Goal: Task Accomplishment & Management: Complete application form

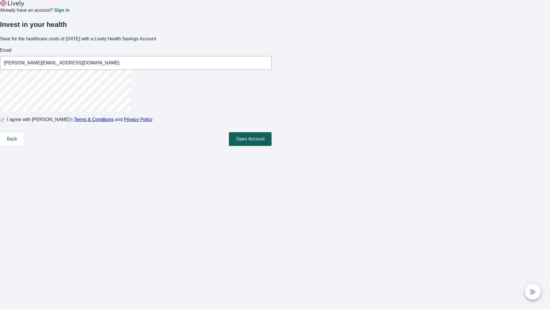
click at [271, 146] on button "Open Account" at bounding box center [250, 139] width 43 height 14
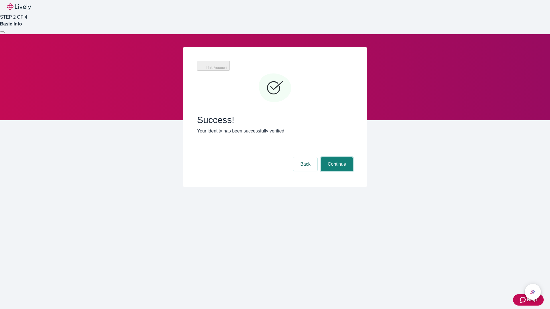
click at [336, 157] on button "Continue" at bounding box center [337, 164] width 32 height 14
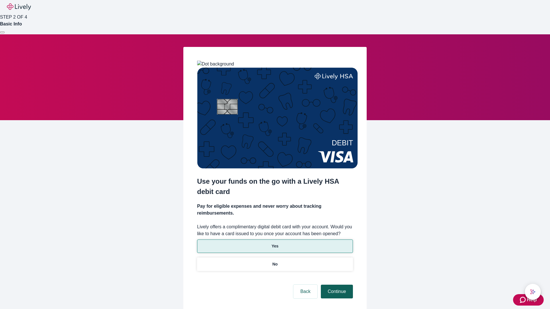
click at [275, 261] on p "No" at bounding box center [274, 264] width 5 height 6
click at [336, 285] on button "Continue" at bounding box center [337, 292] width 32 height 14
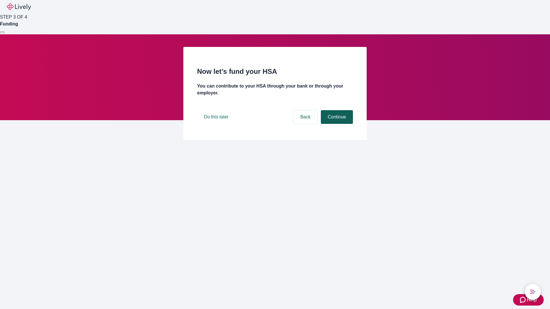
click at [336, 124] on button "Continue" at bounding box center [337, 117] width 32 height 14
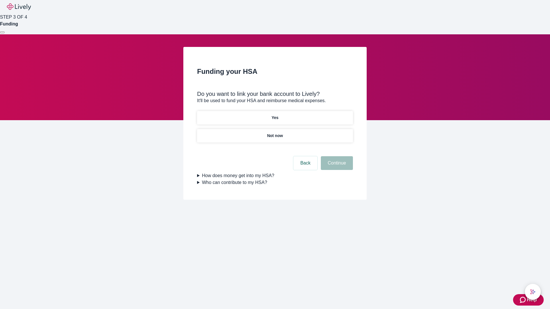
click at [275, 115] on p "Yes" at bounding box center [274, 118] width 7 height 6
click at [336, 156] on button "Continue" at bounding box center [337, 163] width 32 height 14
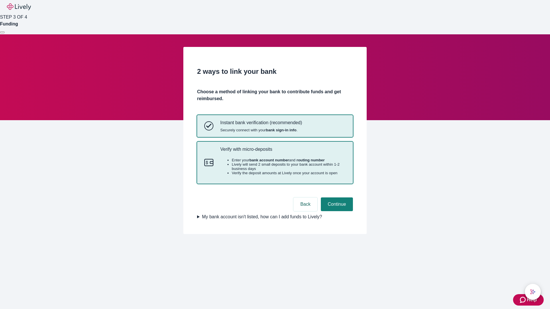
click at [283, 152] on p "Verify with micro-deposits" at bounding box center [282, 149] width 125 height 5
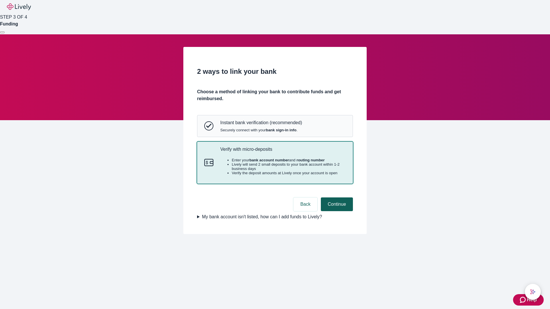
click at [336, 211] on button "Continue" at bounding box center [337, 205] width 32 height 14
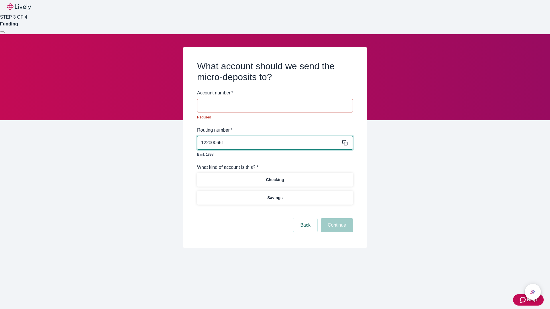
type input "122000661"
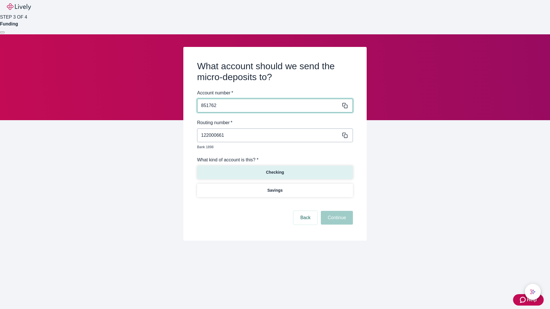
type input "851762"
click at [275, 170] on p "Checking" at bounding box center [275, 173] width 18 height 6
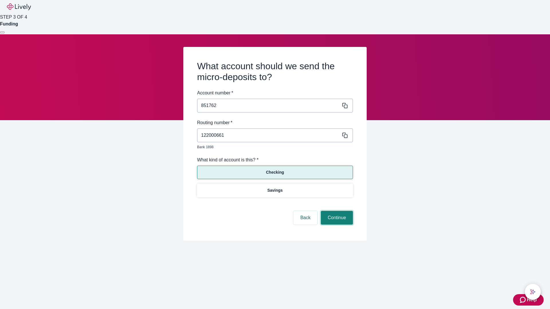
click at [336, 211] on button "Continue" at bounding box center [337, 218] width 32 height 14
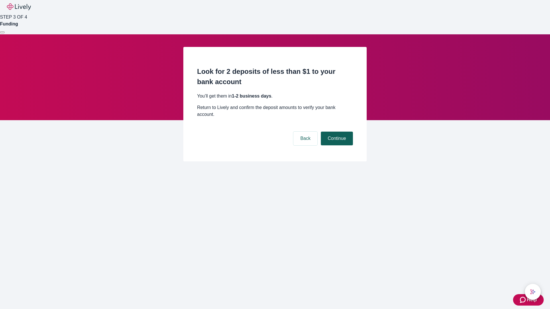
click at [336, 132] on button "Continue" at bounding box center [337, 139] width 32 height 14
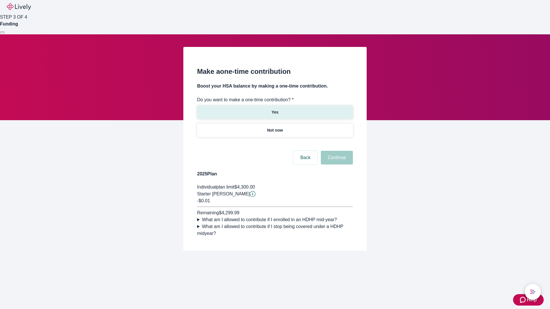
click at [275, 109] on p "Yes" at bounding box center [274, 112] width 7 height 6
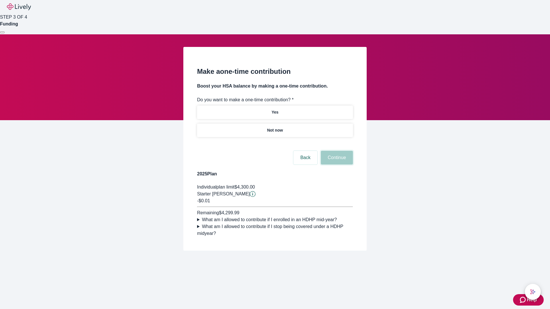
click at [336, 165] on button "Continue" at bounding box center [337, 158] width 32 height 14
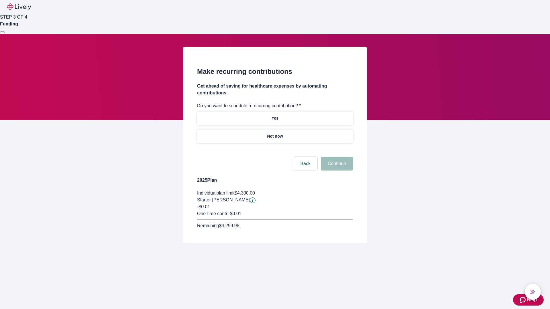
click at [275, 133] on p "Not now" at bounding box center [275, 136] width 16 height 6
click at [336, 157] on button "Continue" at bounding box center [337, 164] width 32 height 14
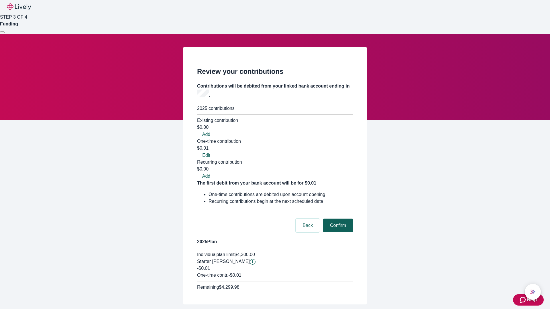
click at [337, 219] on button "Confirm" at bounding box center [338, 226] width 30 height 14
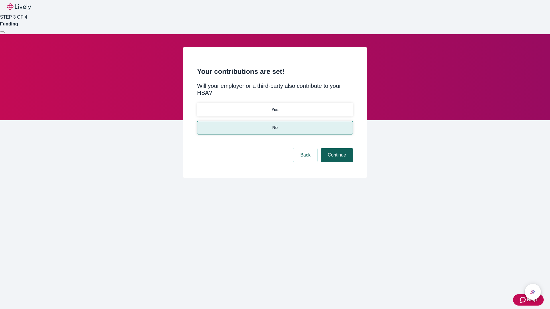
click at [336, 148] on button "Continue" at bounding box center [337, 155] width 32 height 14
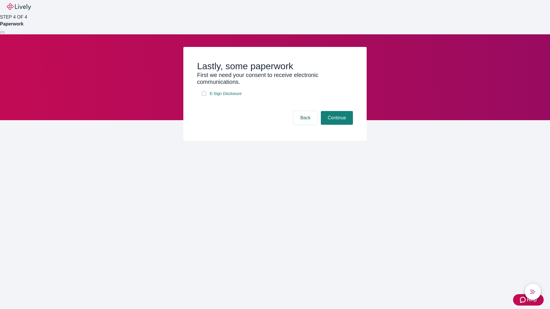
click at [204, 96] on input "E-Sign Disclosure" at bounding box center [204, 93] width 5 height 5
checkbox input "true"
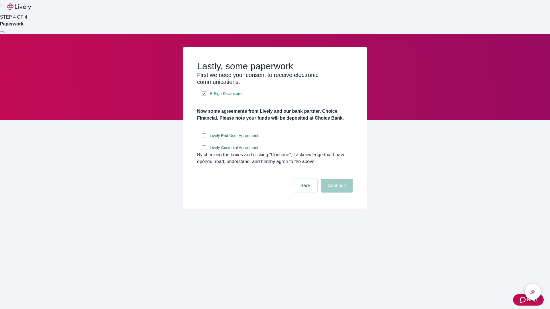
click at [204, 138] on input "Lively End User Agreement" at bounding box center [204, 135] width 5 height 5
checkbox input "true"
click at [204, 150] on input "Lively Custodial Agreement" at bounding box center [204, 147] width 5 height 5
checkbox input "true"
click at [336, 193] on button "Continue" at bounding box center [337, 186] width 32 height 14
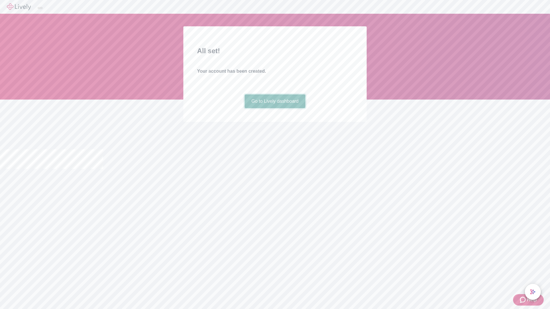
click at [275, 108] on link "Go to Lively dashboard" at bounding box center [275, 101] width 61 height 14
